Goal: Information Seeking & Learning: Learn about a topic

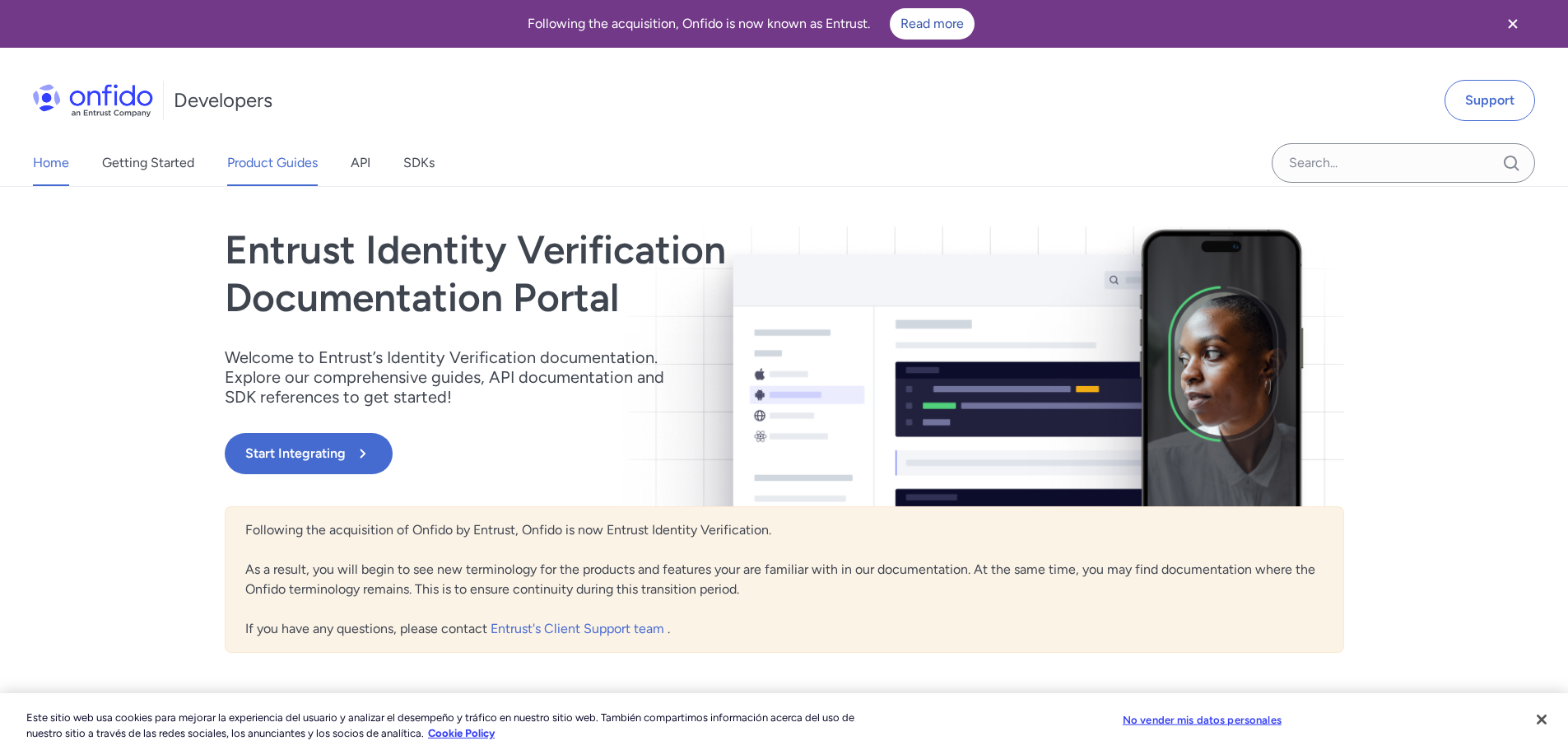
click at [268, 170] on link "Product Guides" at bounding box center [273, 163] width 91 height 46
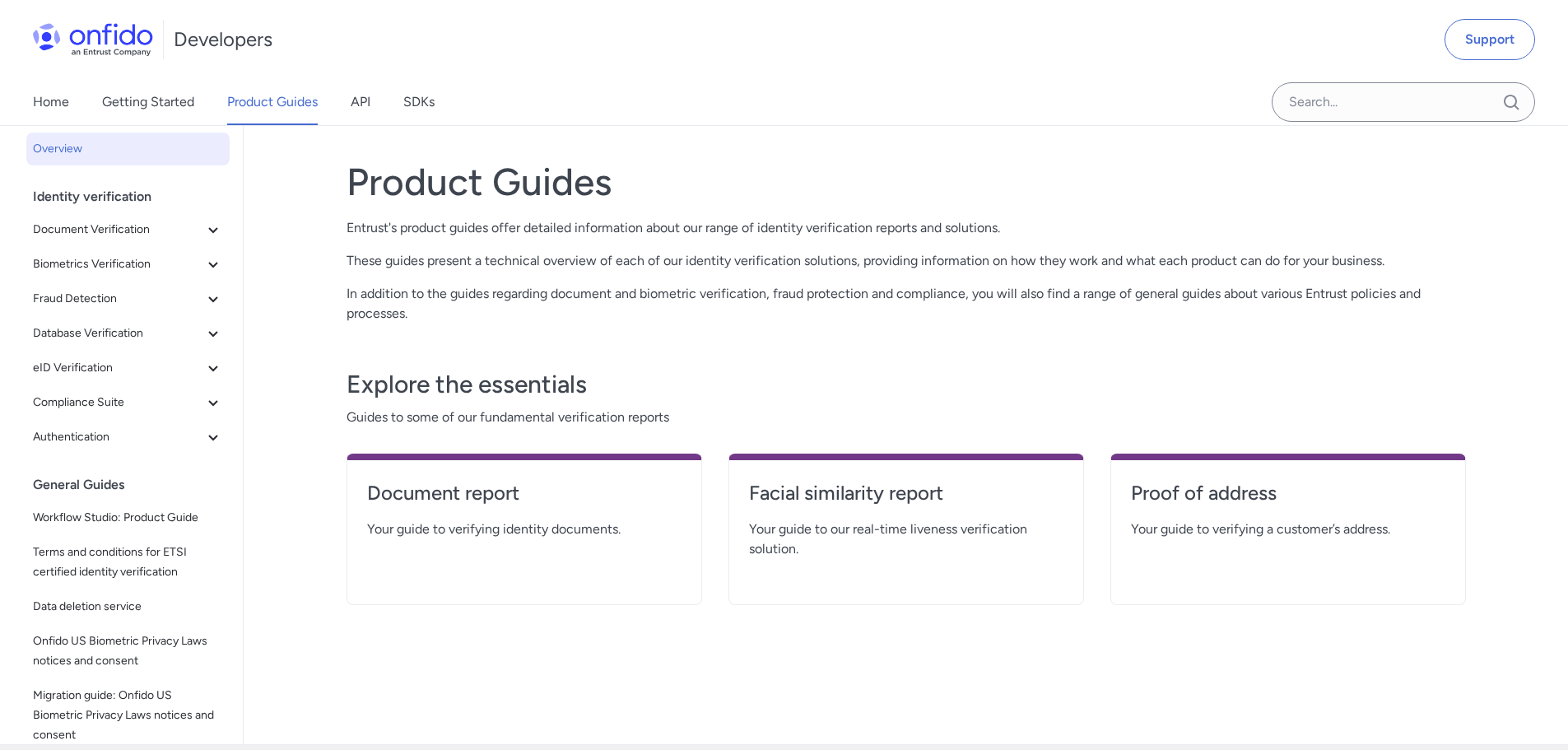
scroll to position [59, 0]
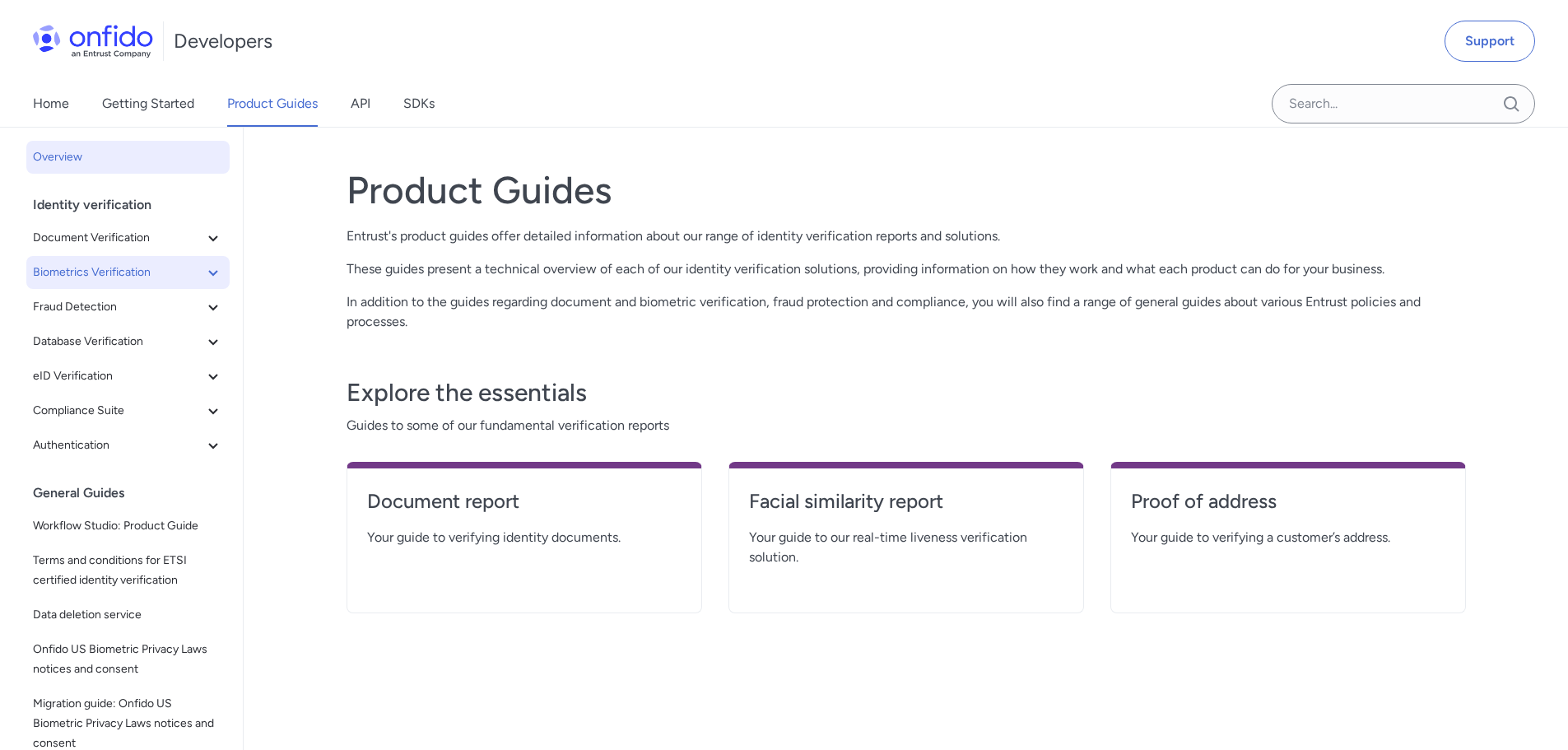
click at [203, 274] on icon at bounding box center [213, 272] width 19 height 19
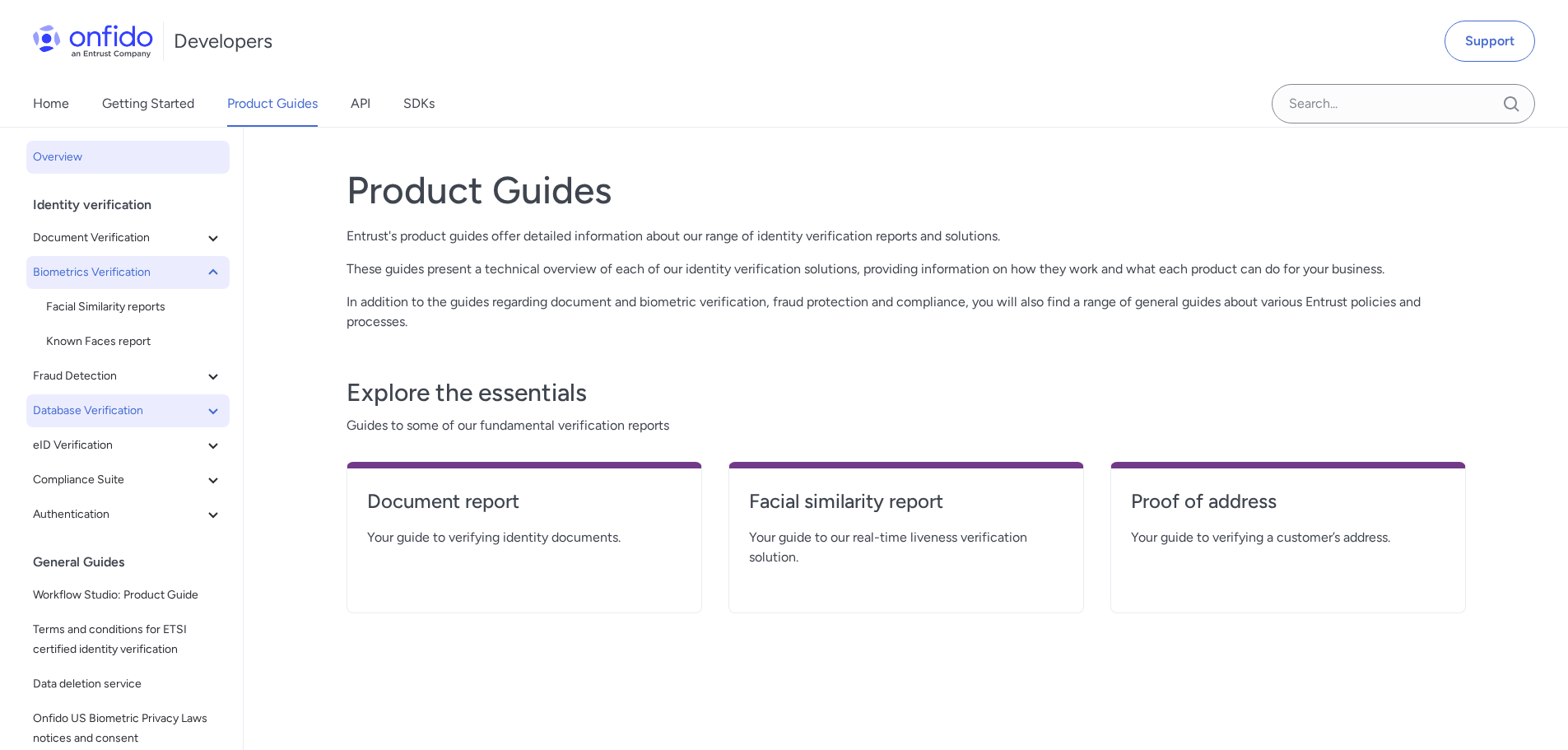
click at [206, 417] on icon at bounding box center [213, 410] width 19 height 19
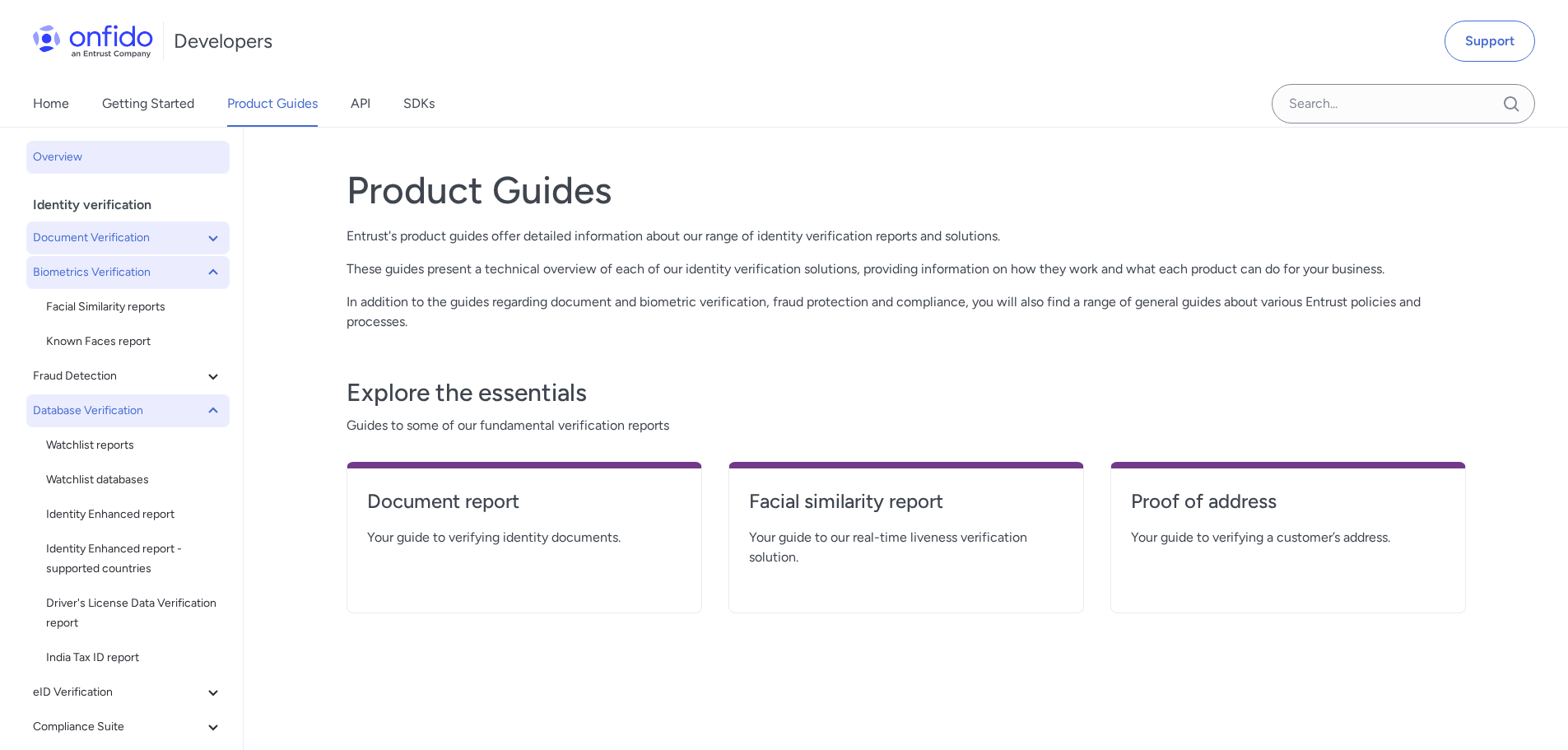
click at [149, 235] on span "Document Verification" at bounding box center [117, 238] width 170 height 19
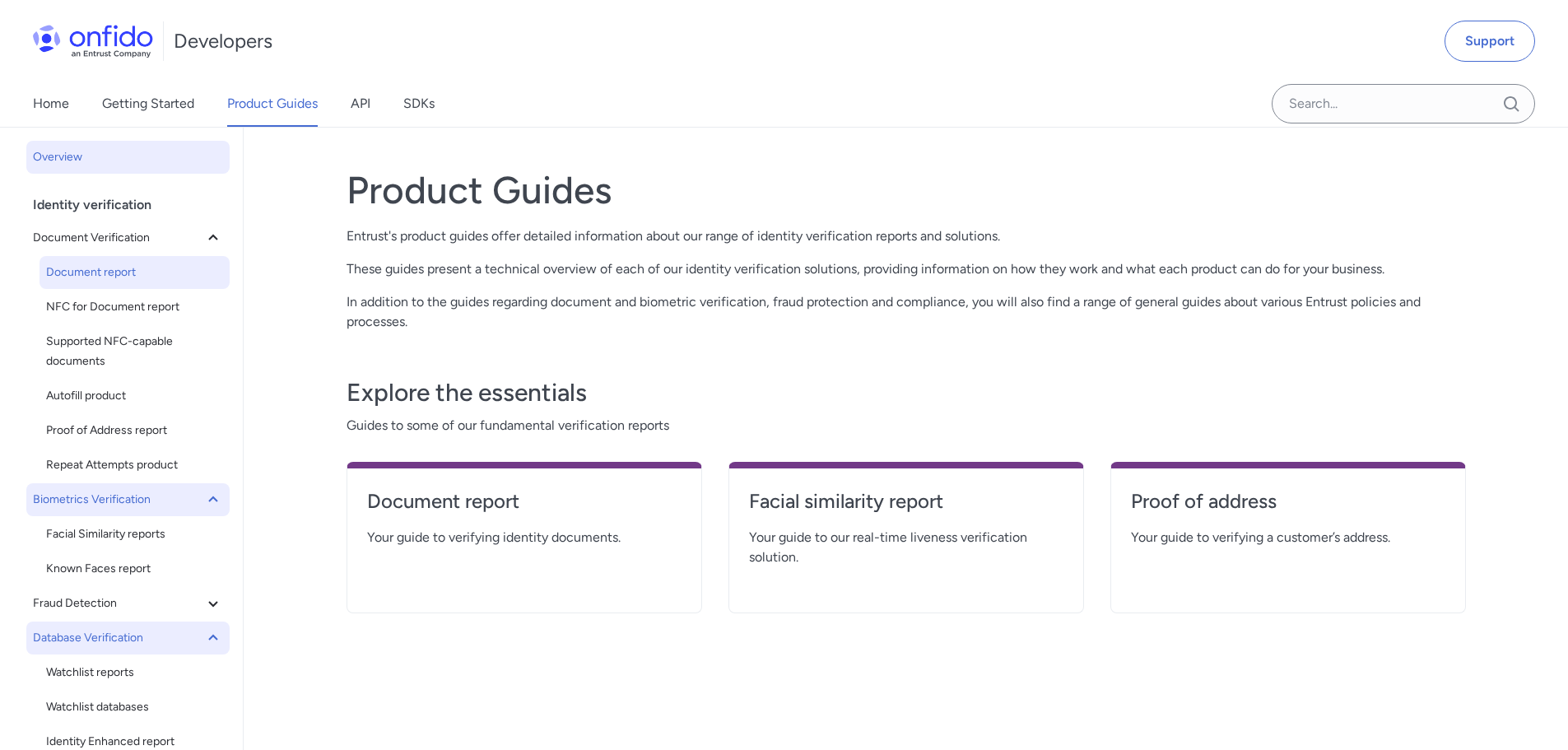
click at [129, 276] on span "Document report" at bounding box center [135, 272] width 177 height 19
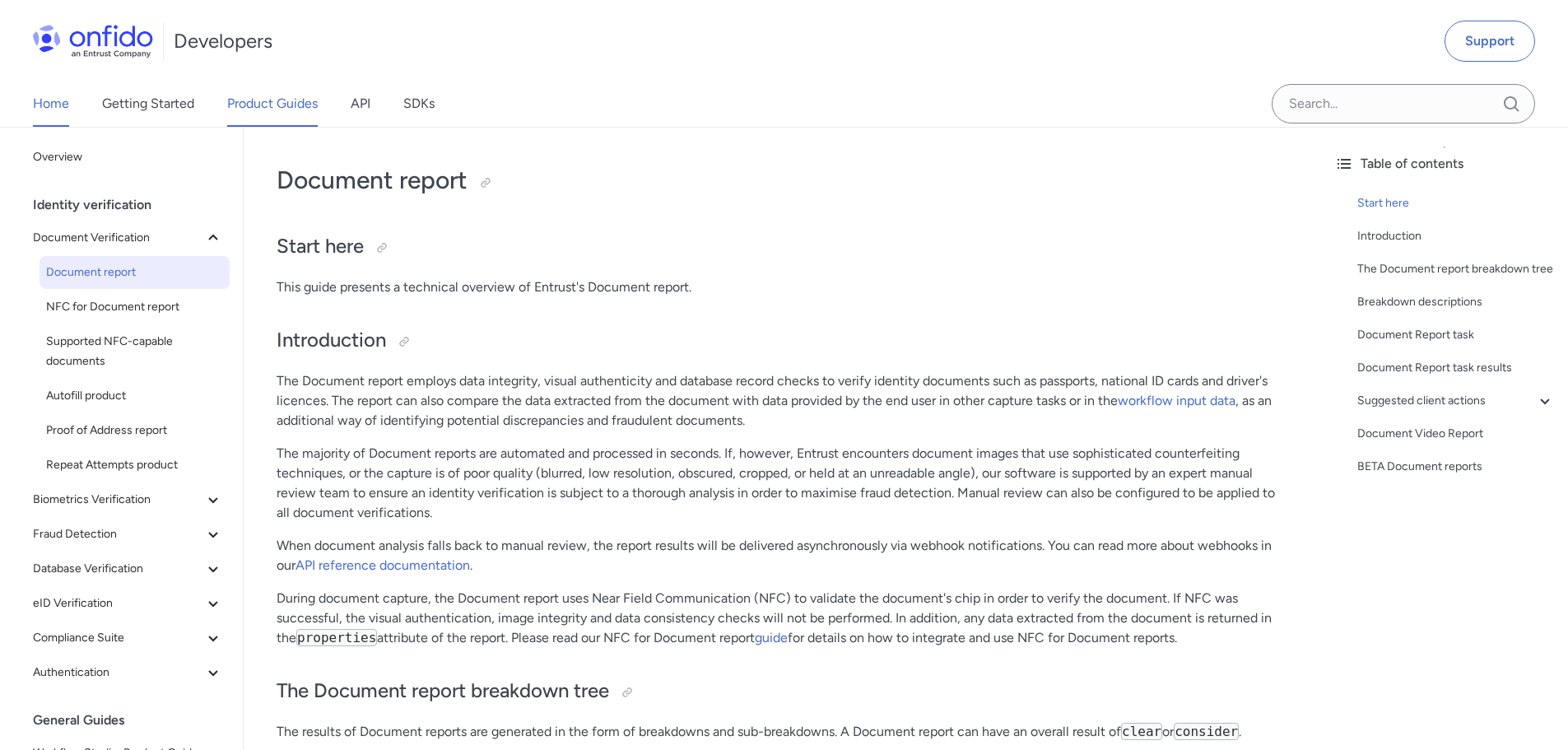
click at [55, 107] on link "Home" at bounding box center [50, 104] width 36 height 46
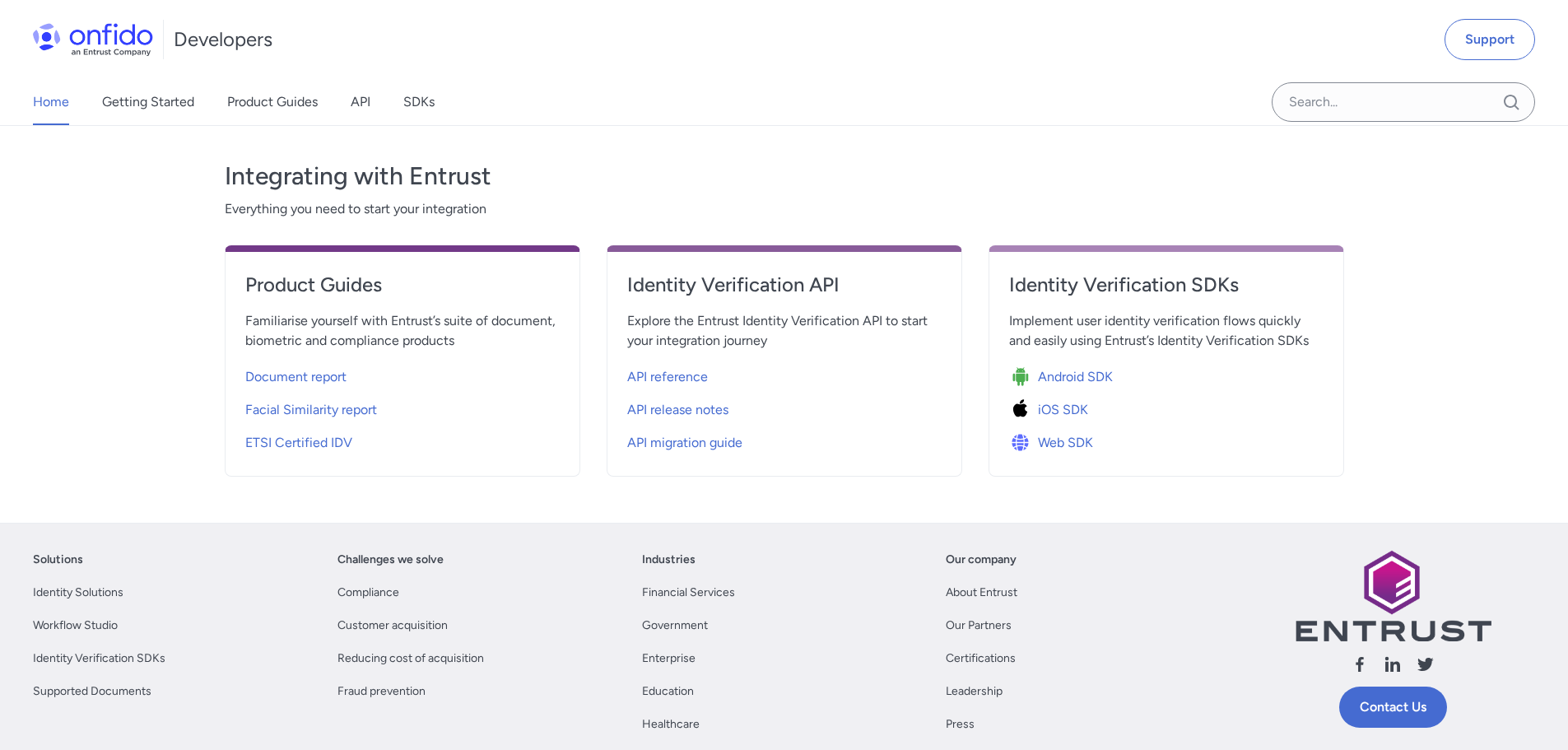
scroll to position [561, 0]
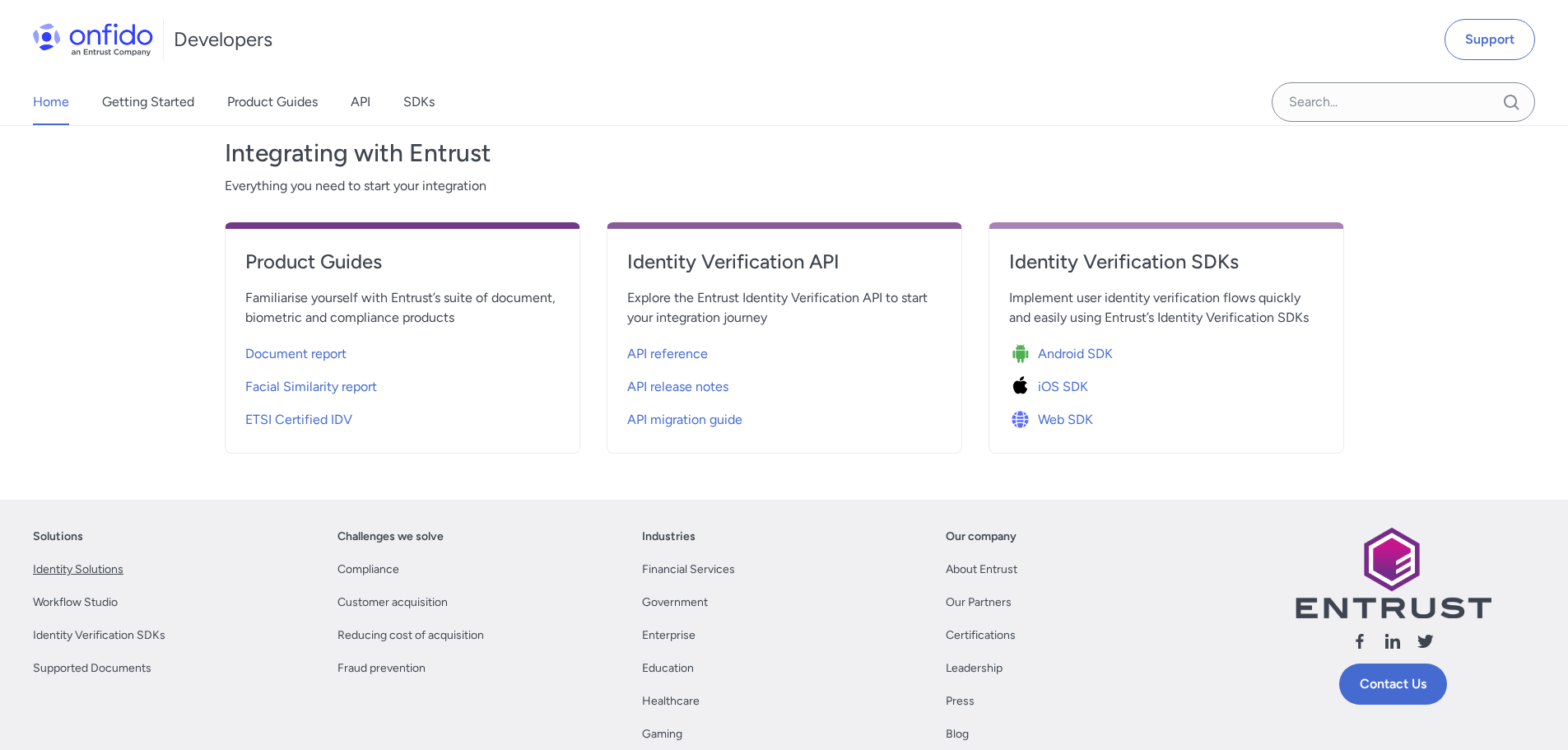
click at [57, 567] on link "Identity Solutions" at bounding box center [78, 569] width 91 height 19
